Goal: Task Accomplishment & Management: Use online tool/utility

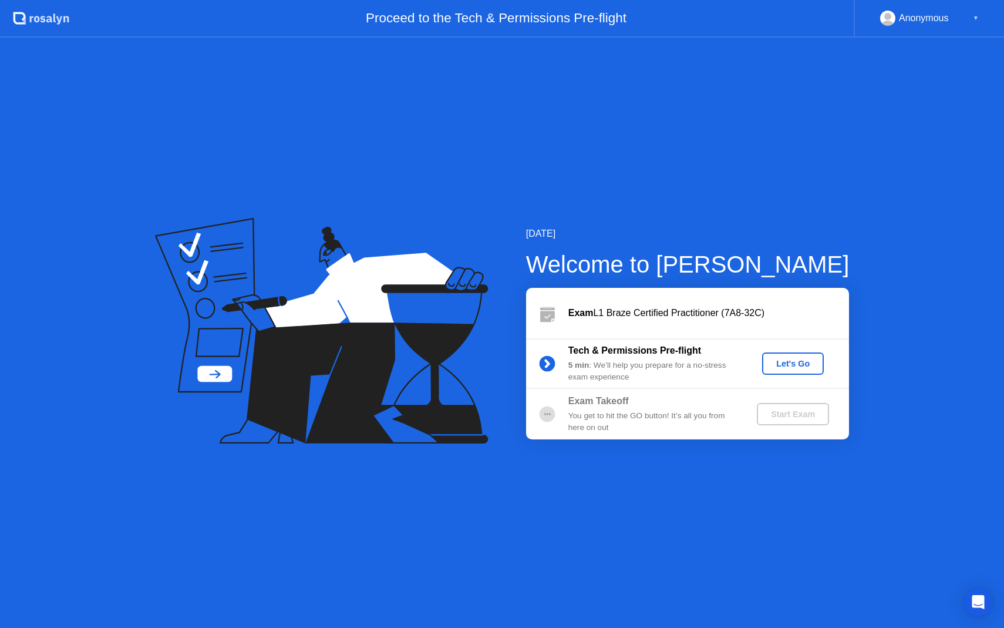
click at [788, 366] on div "Let's Go" at bounding box center [793, 363] width 52 height 9
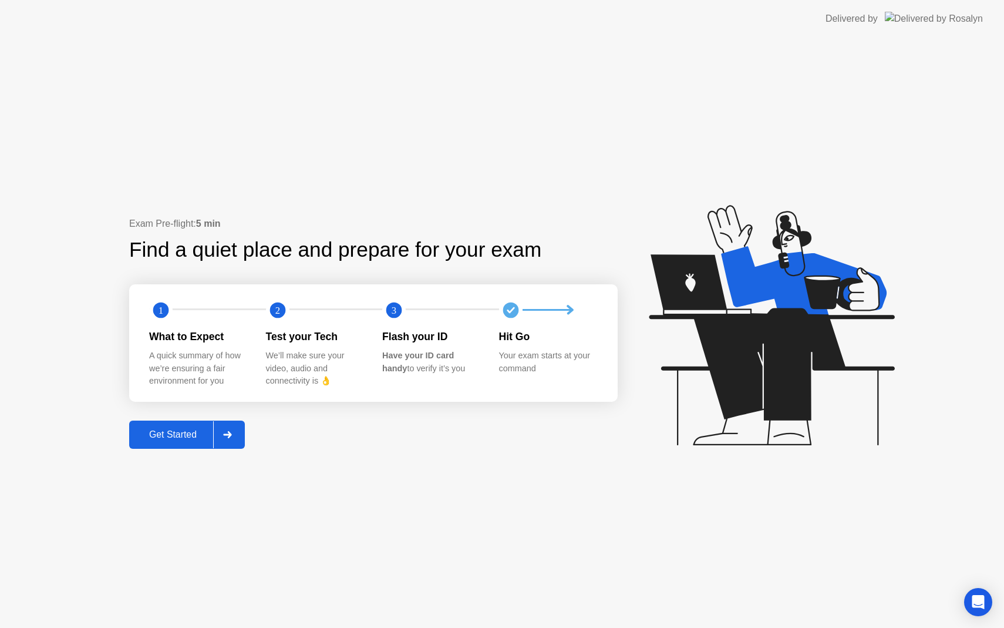
click at [235, 439] on div at bounding box center [227, 434] width 28 height 27
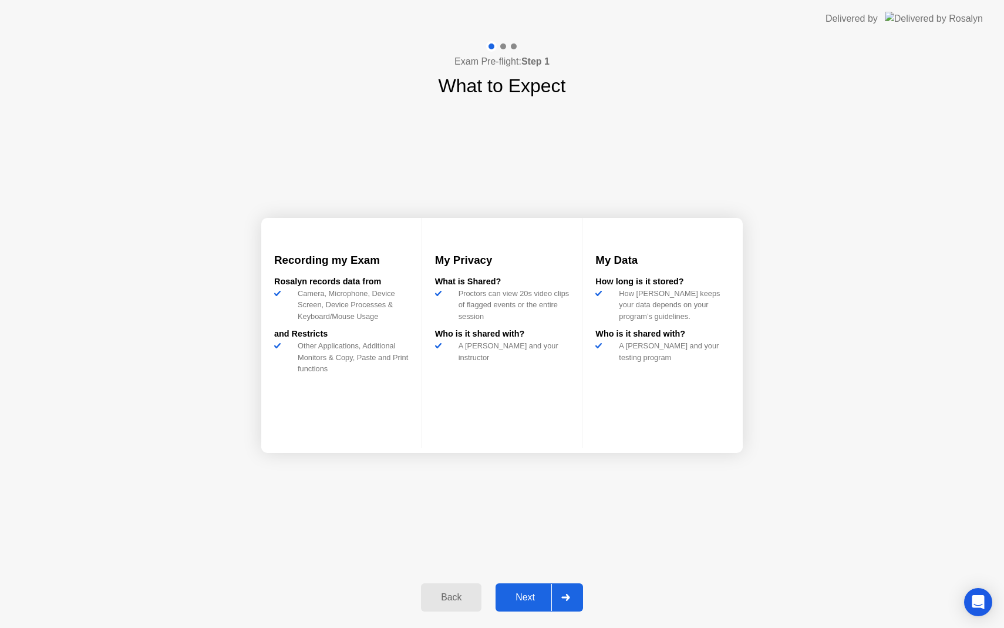
click at [523, 592] on div "Next" at bounding box center [525, 597] width 52 height 11
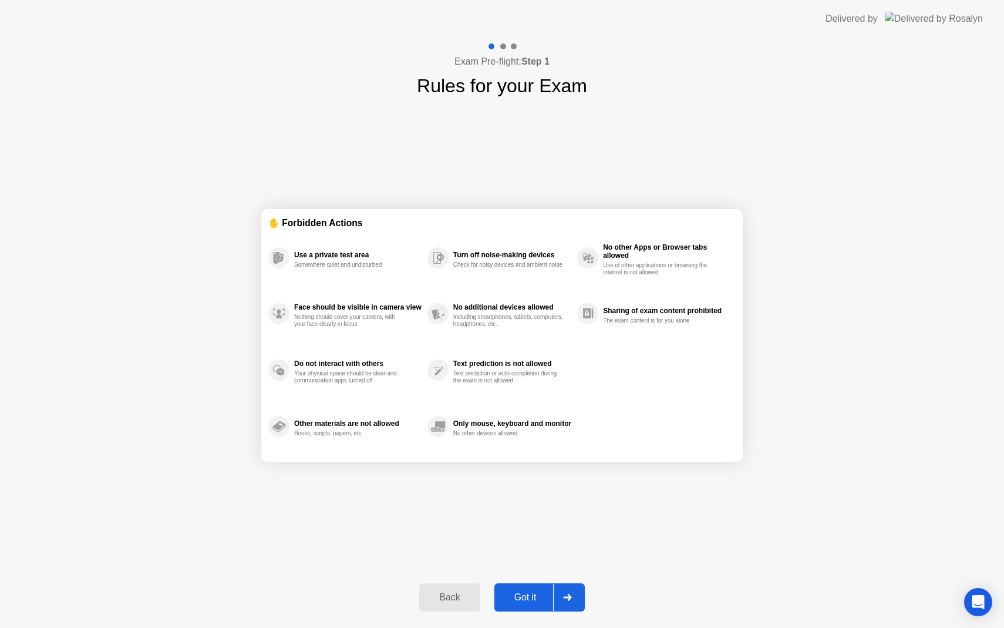
click at [532, 595] on div "Got it" at bounding box center [525, 597] width 55 height 11
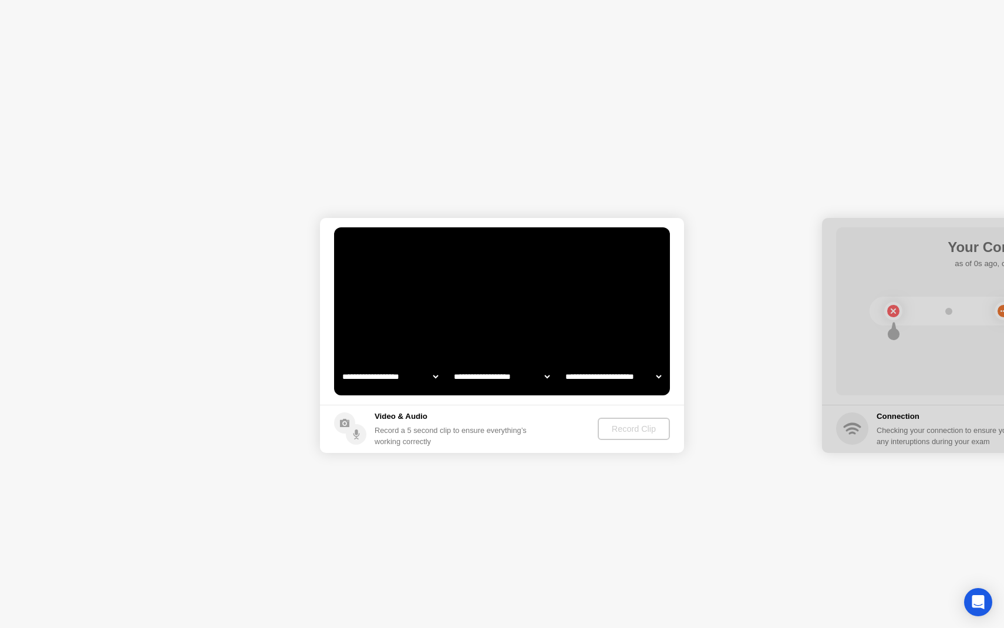
select select "**********"
select select "*******"
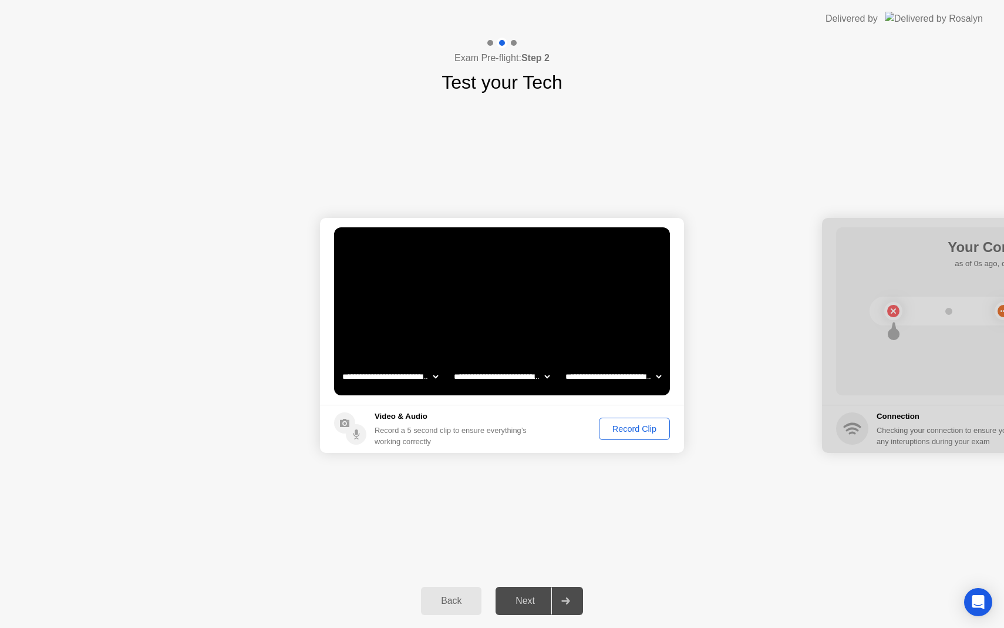
click at [627, 427] on div "Record Clip" at bounding box center [634, 428] width 63 height 9
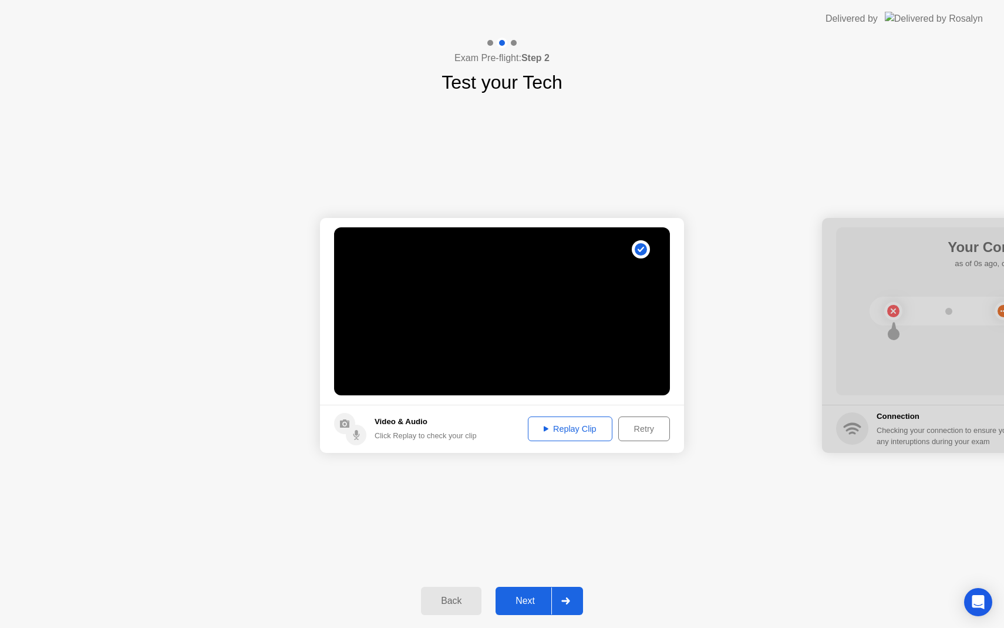
click at [586, 430] on div "Replay Clip" at bounding box center [570, 428] width 76 height 9
click at [533, 601] on div "Next" at bounding box center [525, 600] width 52 height 11
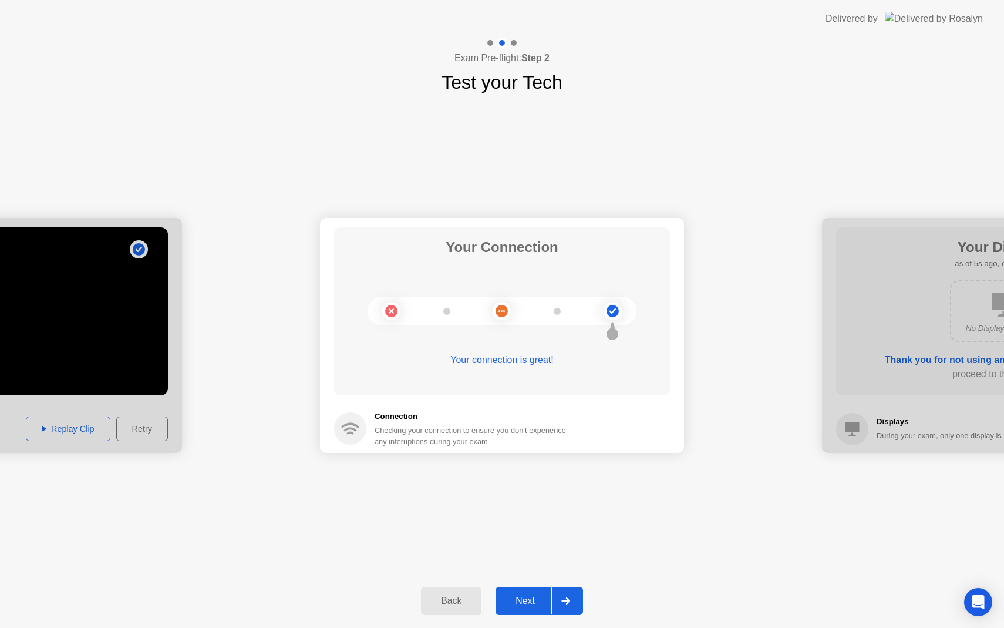
click at [527, 587] on button "Next" at bounding box center [539, 601] width 87 height 28
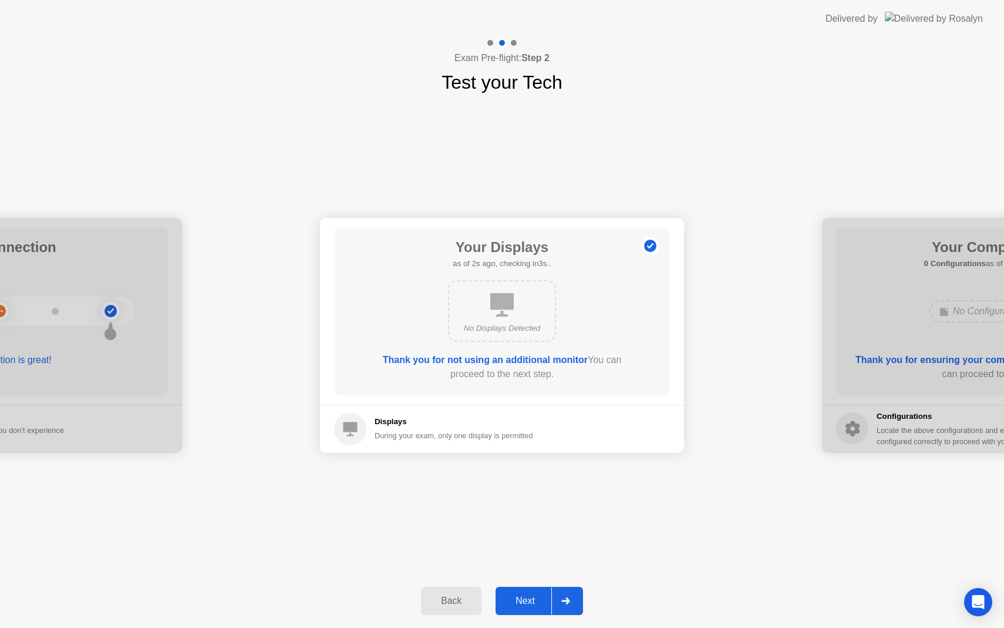
click at [526, 596] on div "Next" at bounding box center [525, 600] width 52 height 11
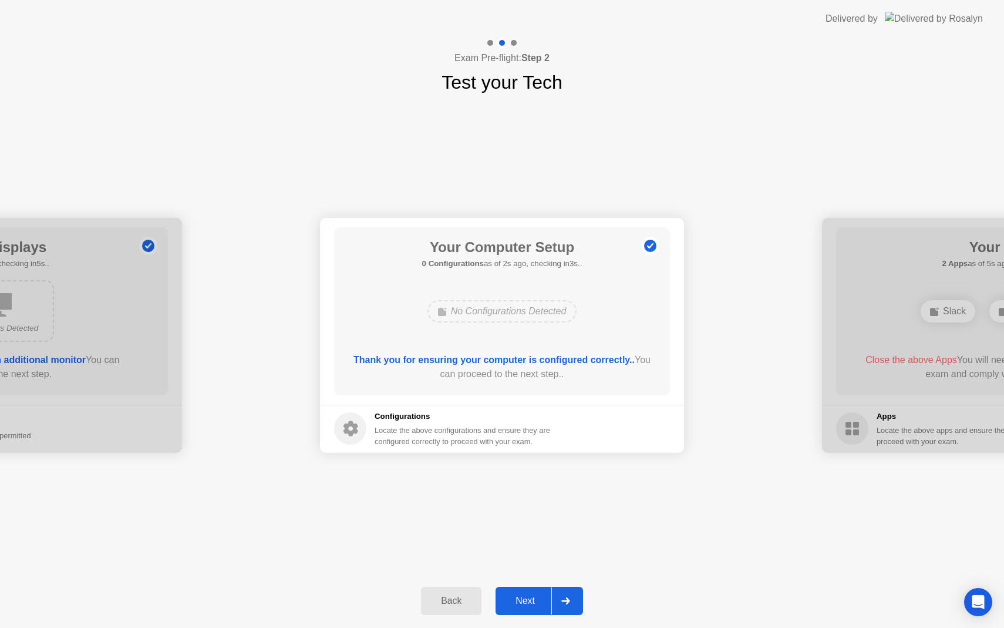
click at [534, 593] on button "Next" at bounding box center [539, 601] width 87 height 28
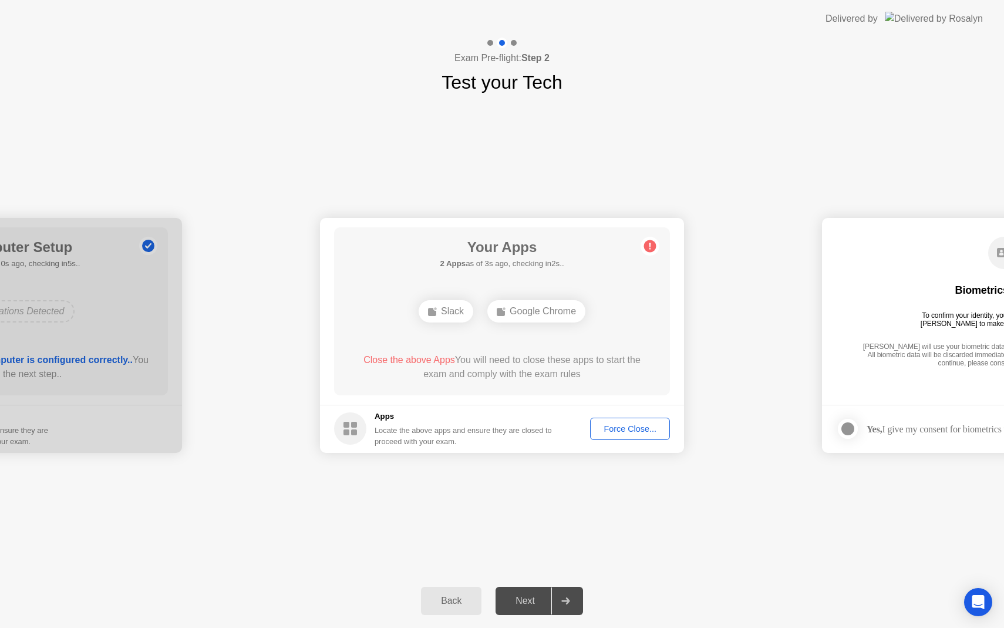
click at [611, 433] on div "Force Close..." at bounding box center [630, 428] width 72 height 9
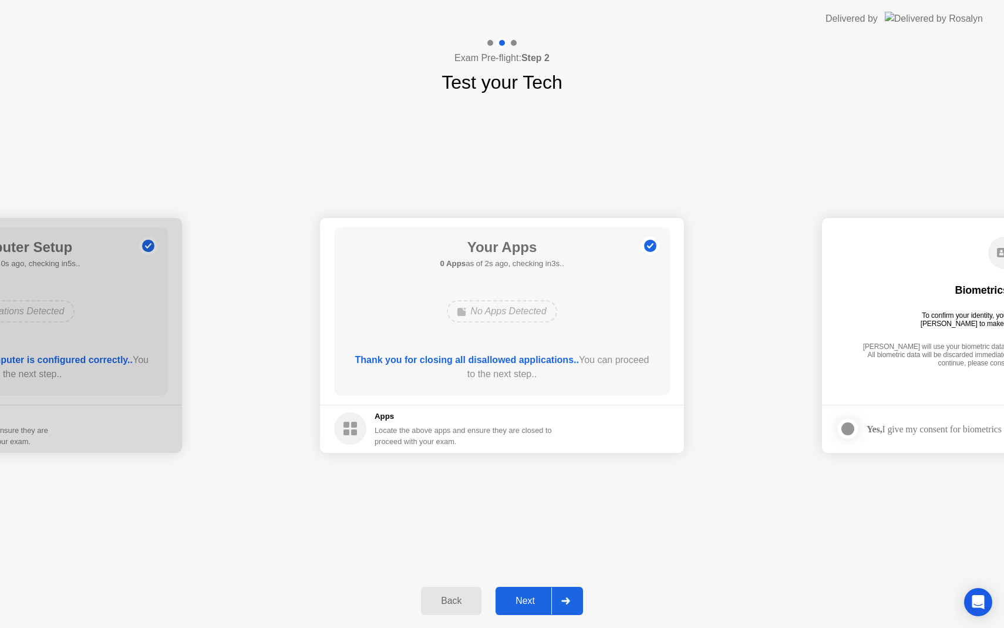
click at [533, 593] on button "Next" at bounding box center [539, 601] width 87 height 28
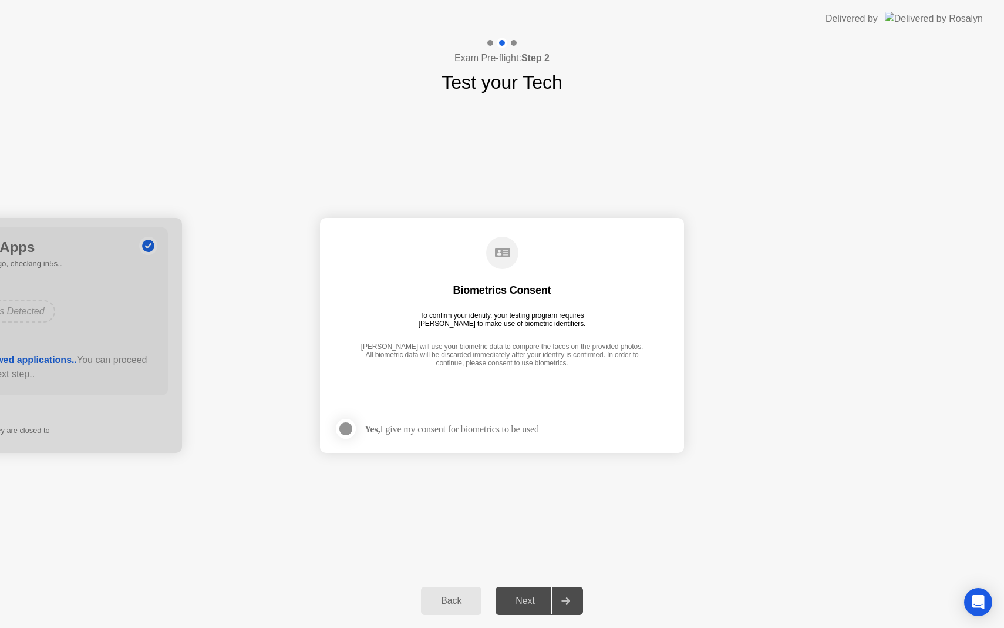
click at [529, 603] on div "Next" at bounding box center [525, 600] width 52 height 11
click at [569, 605] on div at bounding box center [565, 600] width 28 height 27
click at [476, 430] on div "Yes, I give my consent for biometrics to be used" at bounding box center [452, 428] width 174 height 11
click at [339, 427] on div at bounding box center [346, 429] width 14 height 14
click at [343, 427] on icon at bounding box center [345, 428] width 7 height 7
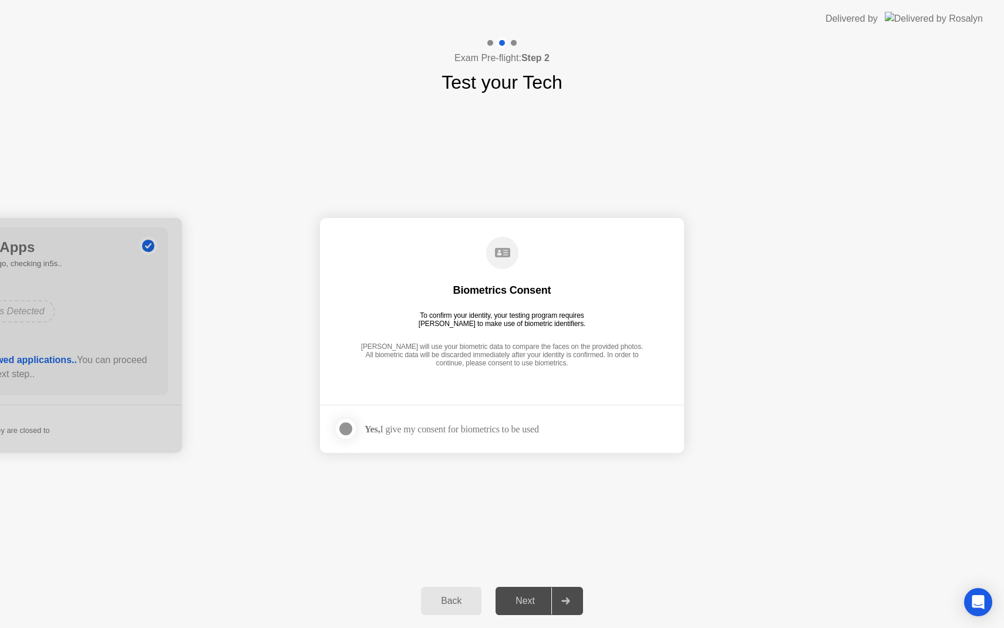
click at [343, 427] on div at bounding box center [346, 429] width 14 height 14
click at [519, 602] on div "Next" at bounding box center [525, 600] width 52 height 11
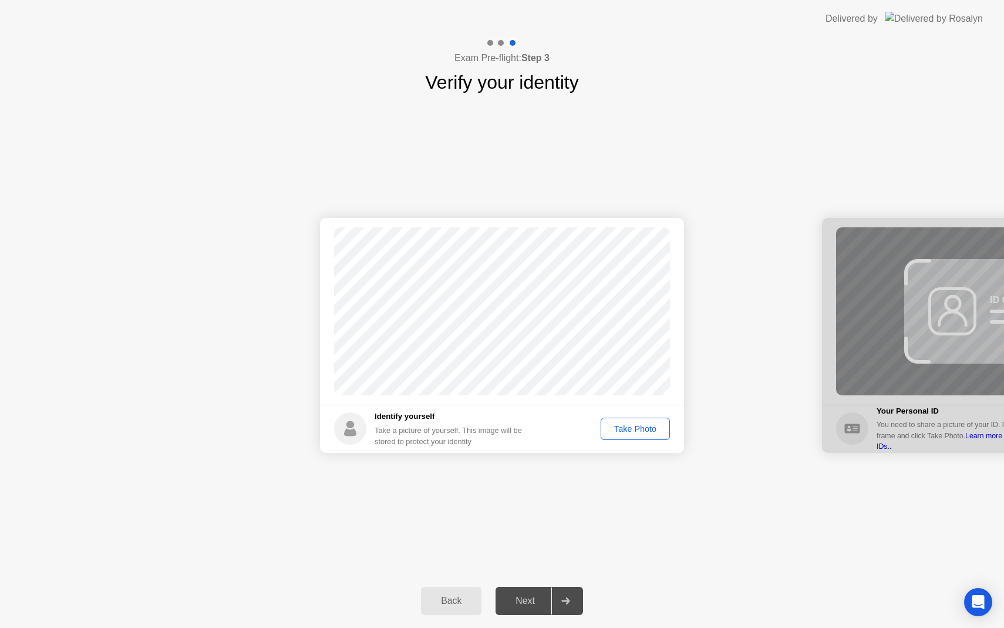
click at [614, 429] on div "Take Photo" at bounding box center [635, 428] width 61 height 9
click at [537, 608] on button "Next" at bounding box center [539, 601] width 87 height 28
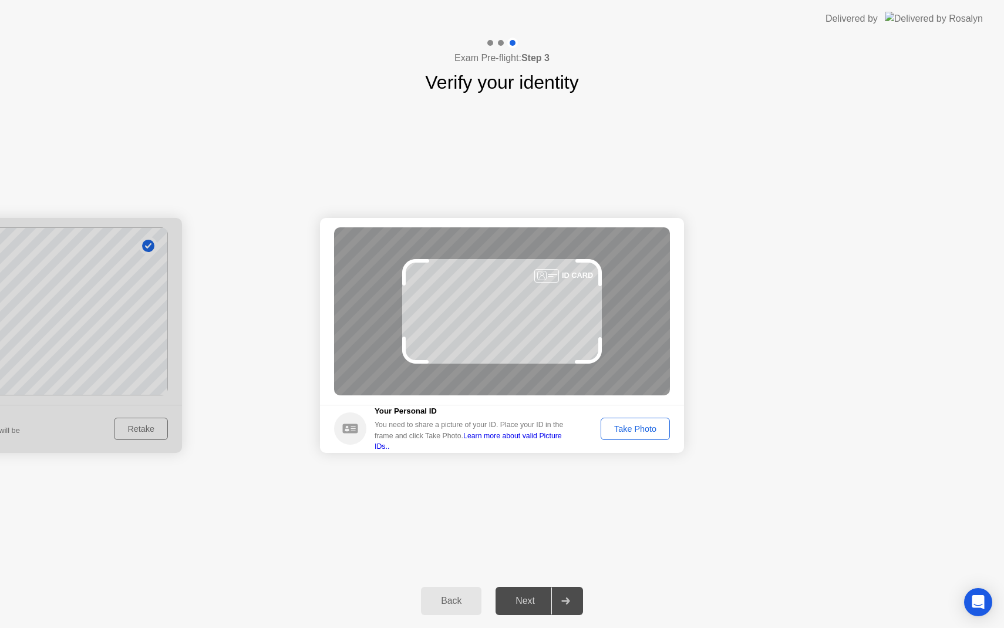
click at [631, 432] on div "Take Photo" at bounding box center [635, 428] width 61 height 9
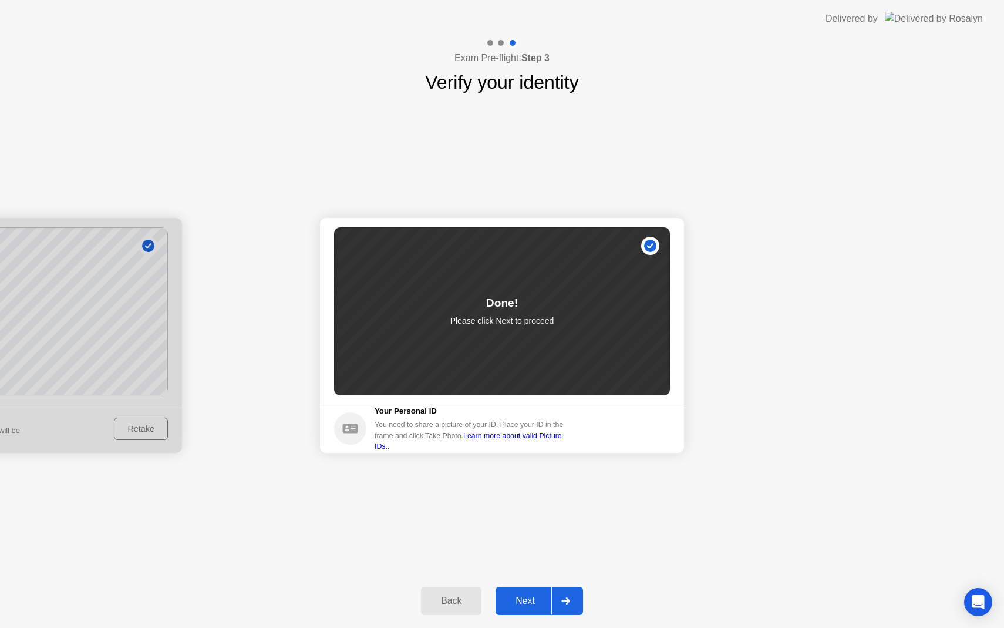
click at [524, 602] on div "Next" at bounding box center [525, 600] width 52 height 11
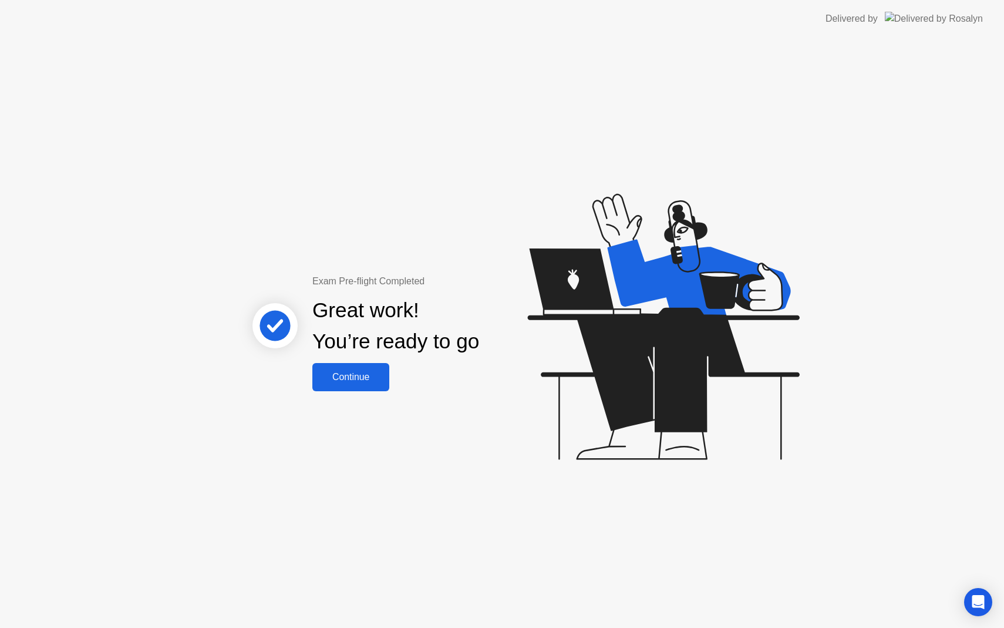
click at [363, 377] on div "Continue" at bounding box center [351, 377] width 70 height 11
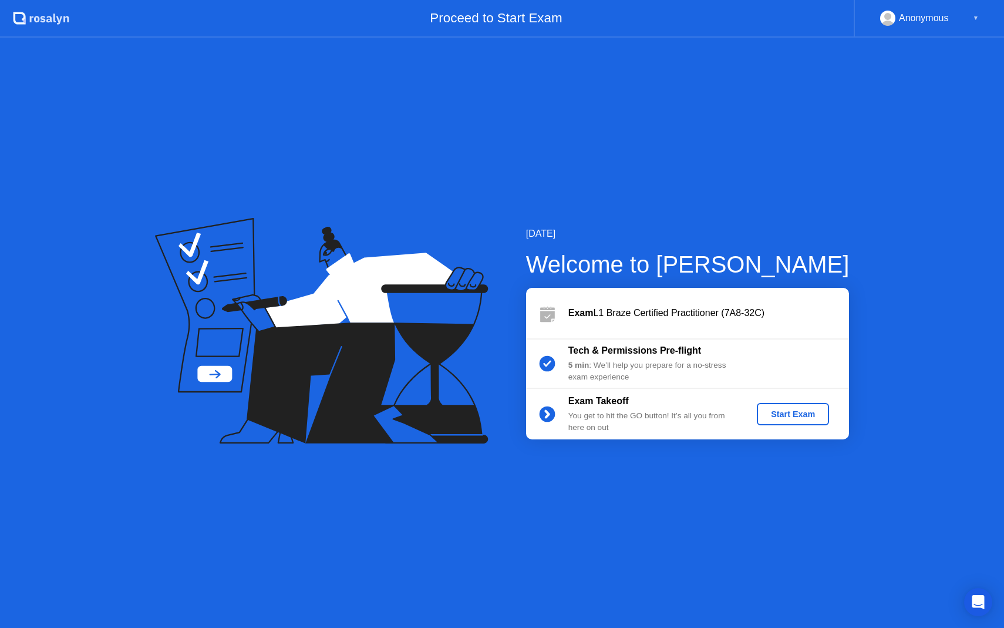
click at [782, 409] on div "Start Exam" at bounding box center [793, 413] width 63 height 9
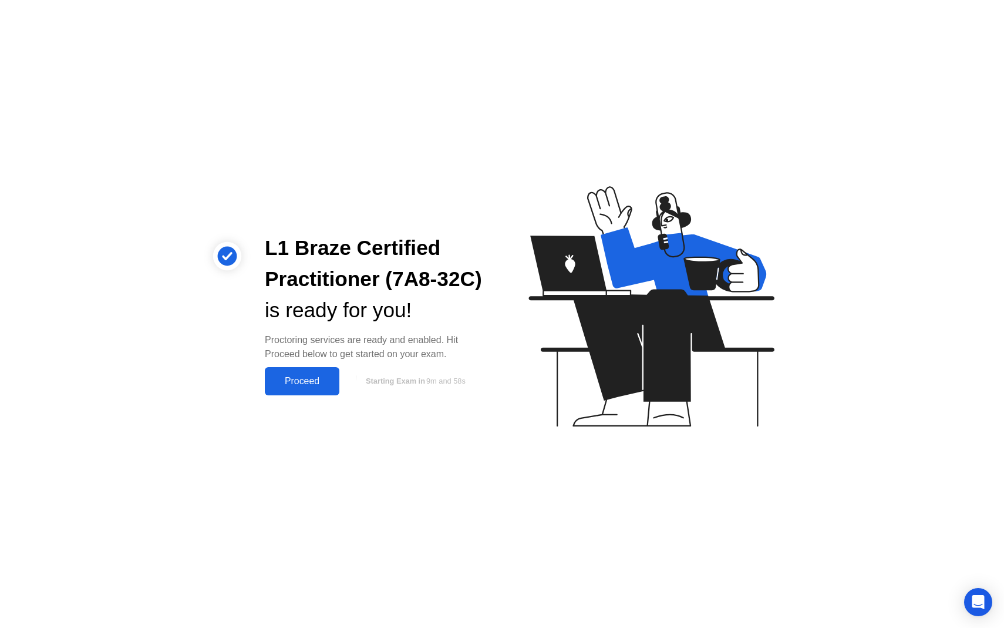
click at [321, 382] on div "Proceed" at bounding box center [302, 381] width 68 height 11
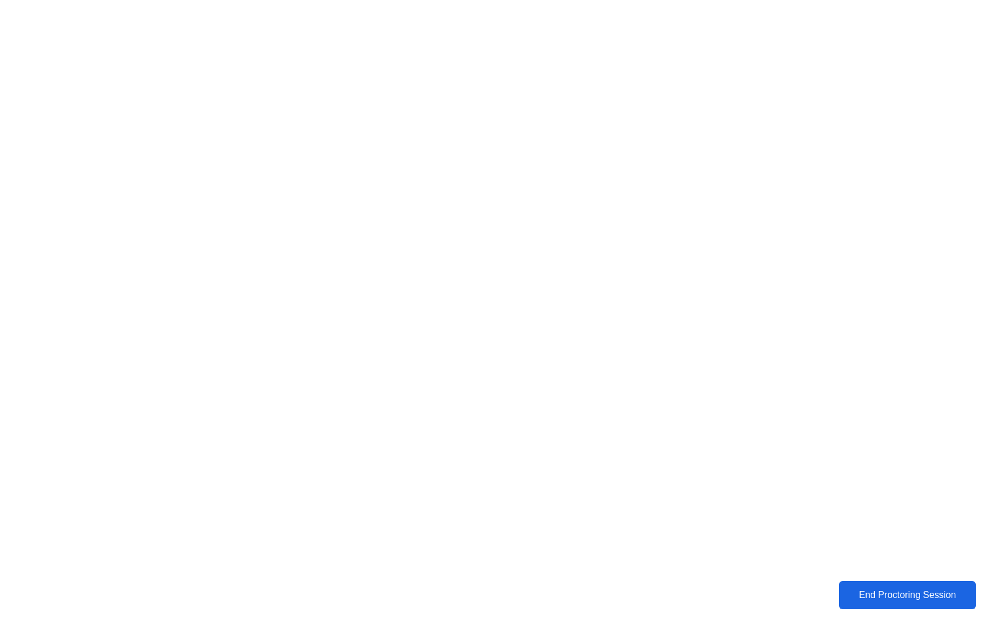
click at [905, 599] on div "End Proctoring Session" at bounding box center [908, 595] width 130 height 11
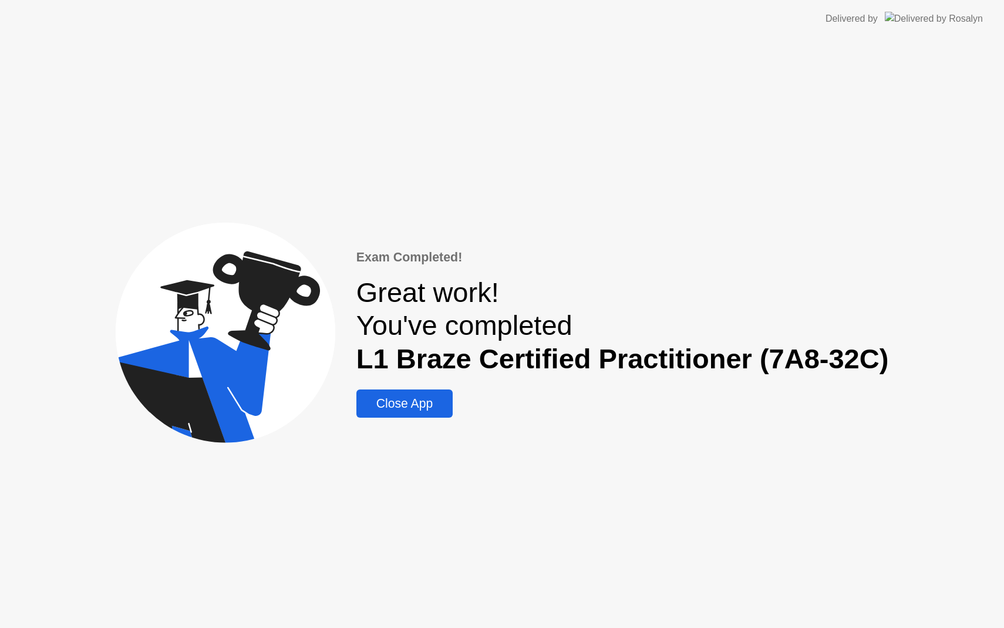
click at [425, 402] on div "Close App" at bounding box center [404, 403] width 89 height 14
